Goal: Transaction & Acquisition: Book appointment/travel/reservation

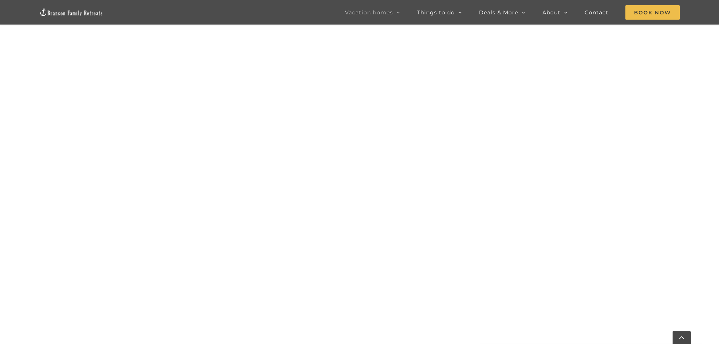
scroll to position [415, 0]
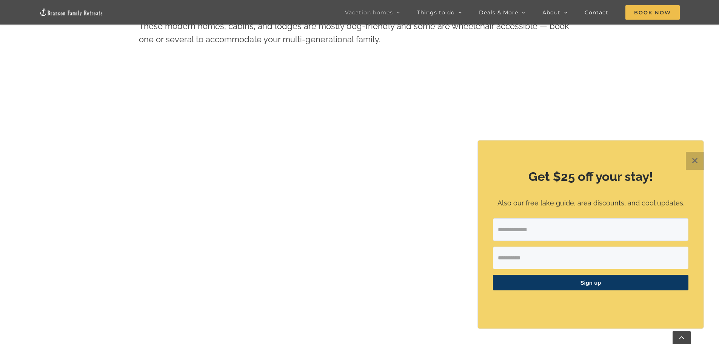
click at [698, 153] on button "✕" at bounding box center [695, 161] width 18 height 18
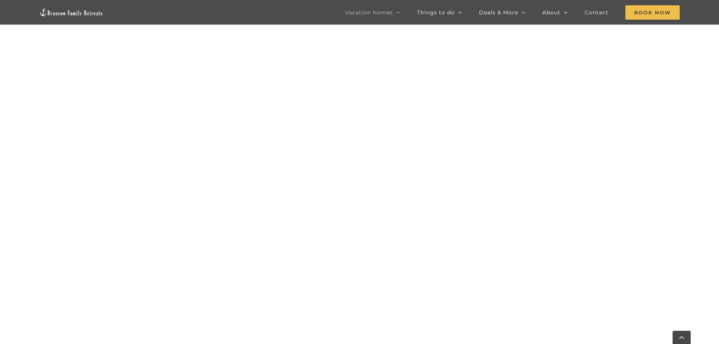
scroll to position [384, 0]
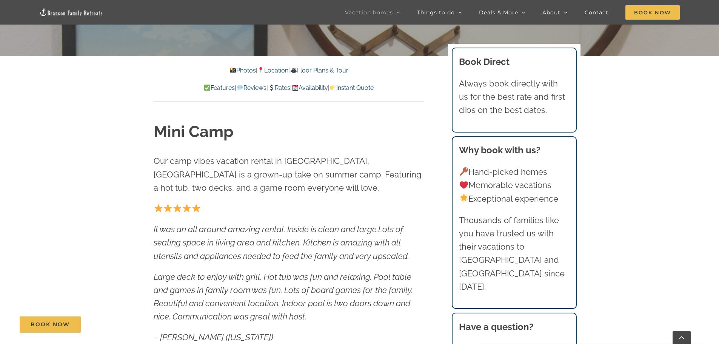
scroll to position [329, 0]
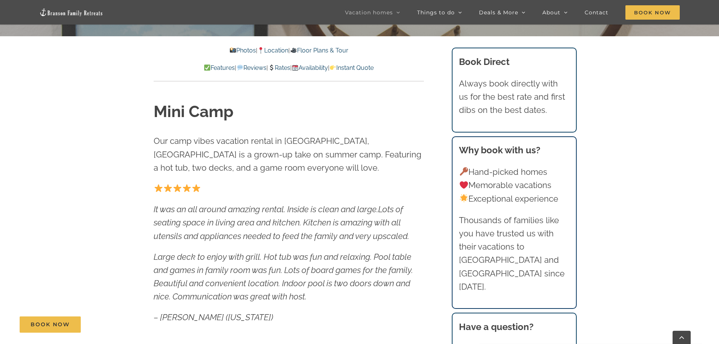
click at [278, 67] on link "Rates" at bounding box center [279, 67] width 22 height 7
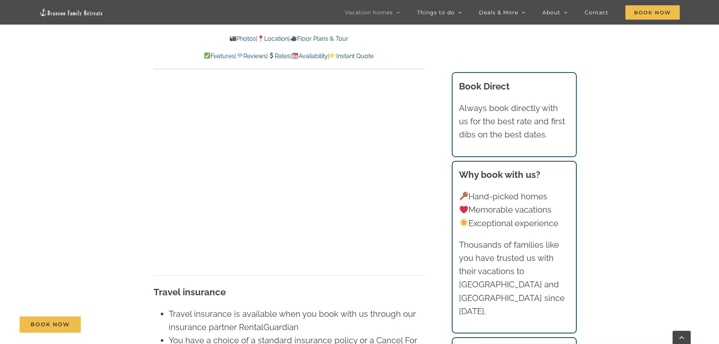
scroll to position [5252, 0]
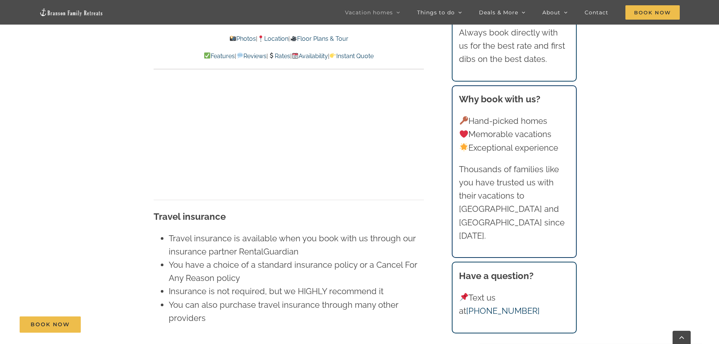
scroll to position [329, 0]
